Goal: Information Seeking & Learning: Check status

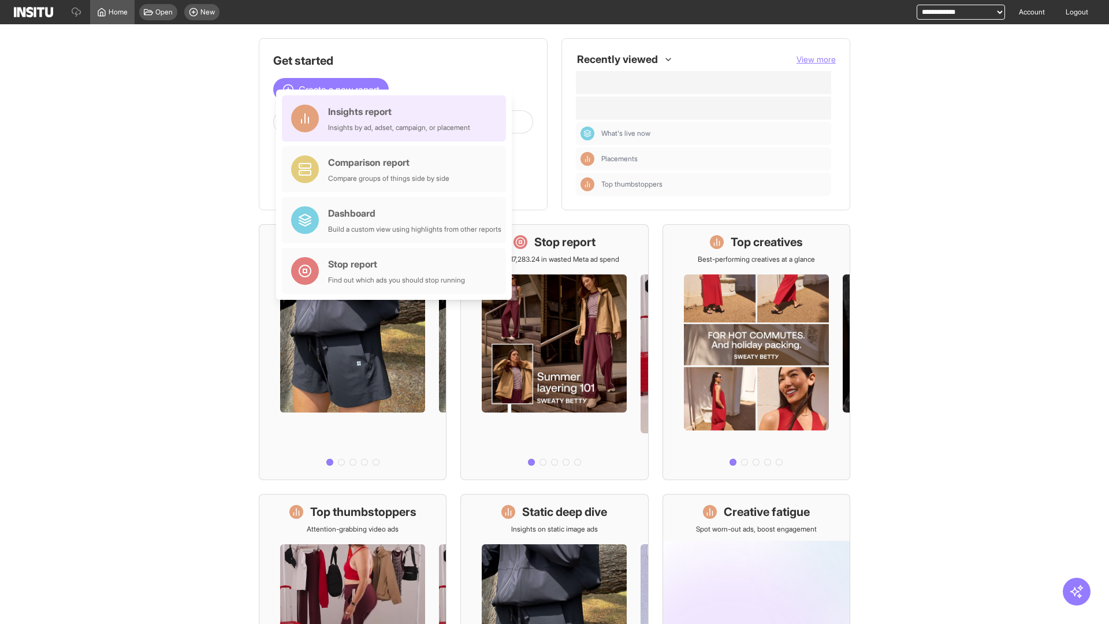
click at [397, 118] on div "Insights report Insights by ad, adset, campaign, or placement" at bounding box center [399, 119] width 142 height 28
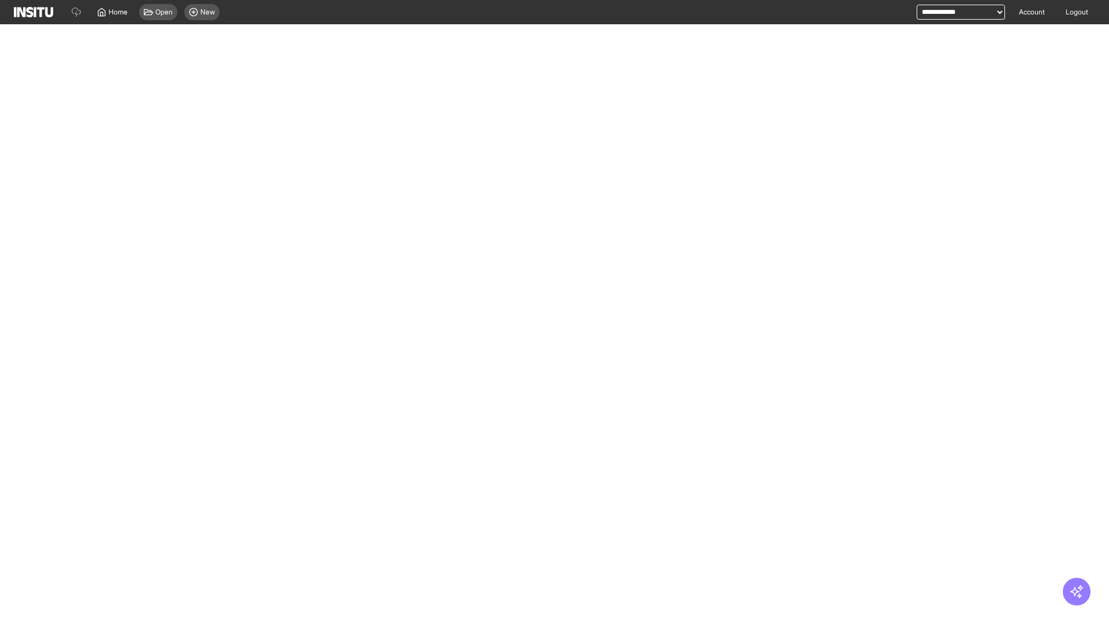
select select "**"
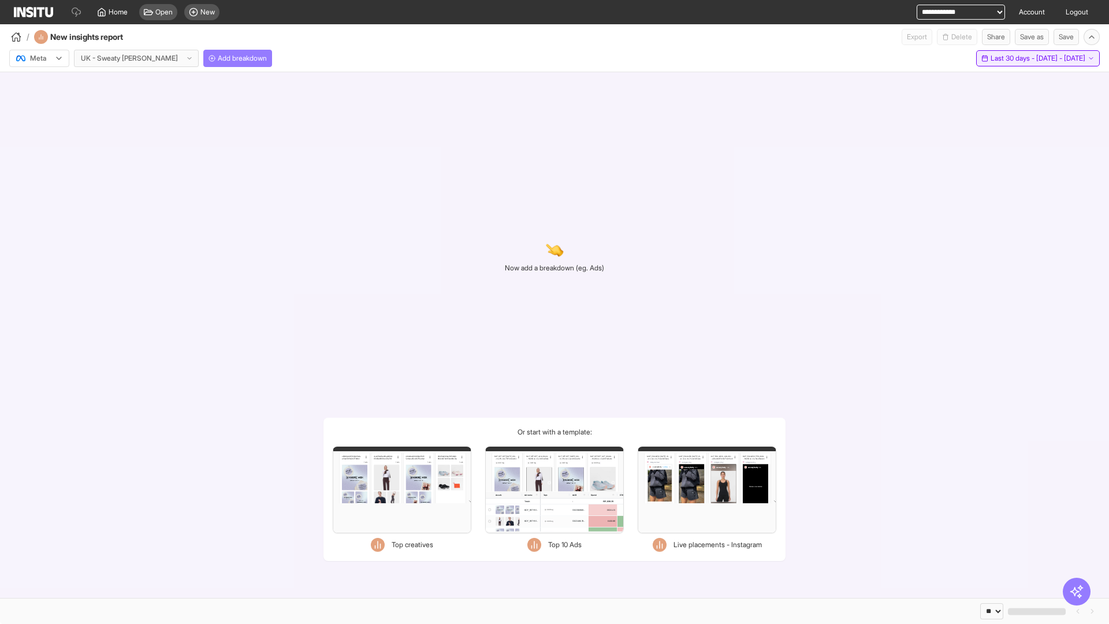
click at [1012, 58] on span "Last 30 days - [DATE] - [DATE]" at bounding box center [1038, 58] width 95 height 9
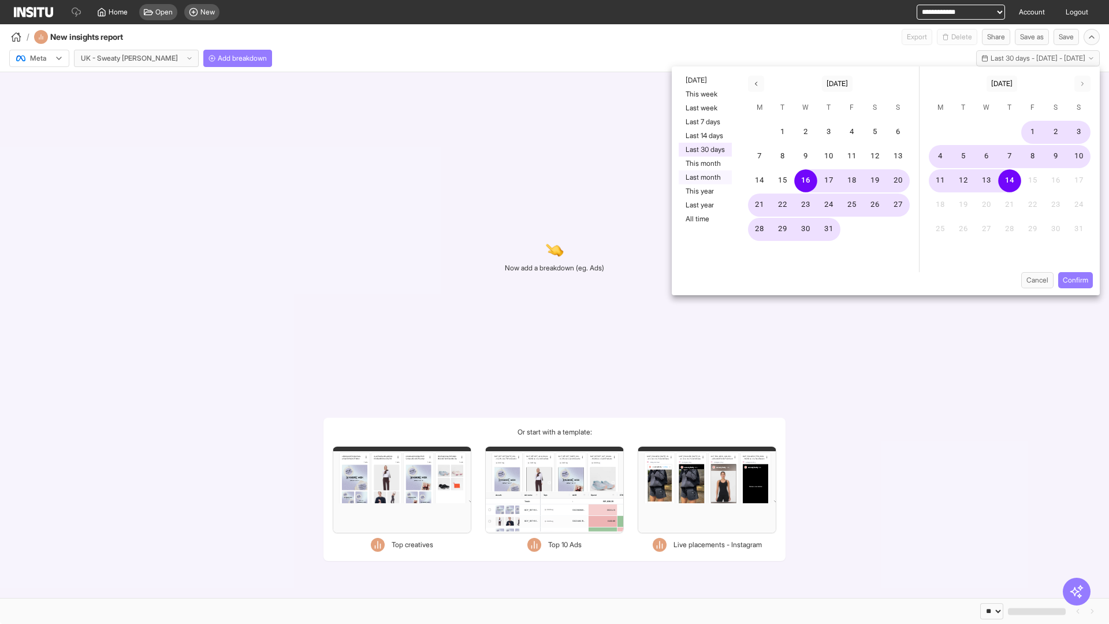
click at [704, 177] on button "Last month" at bounding box center [705, 177] width 53 height 14
